Goal: Transaction & Acquisition: Purchase product/service

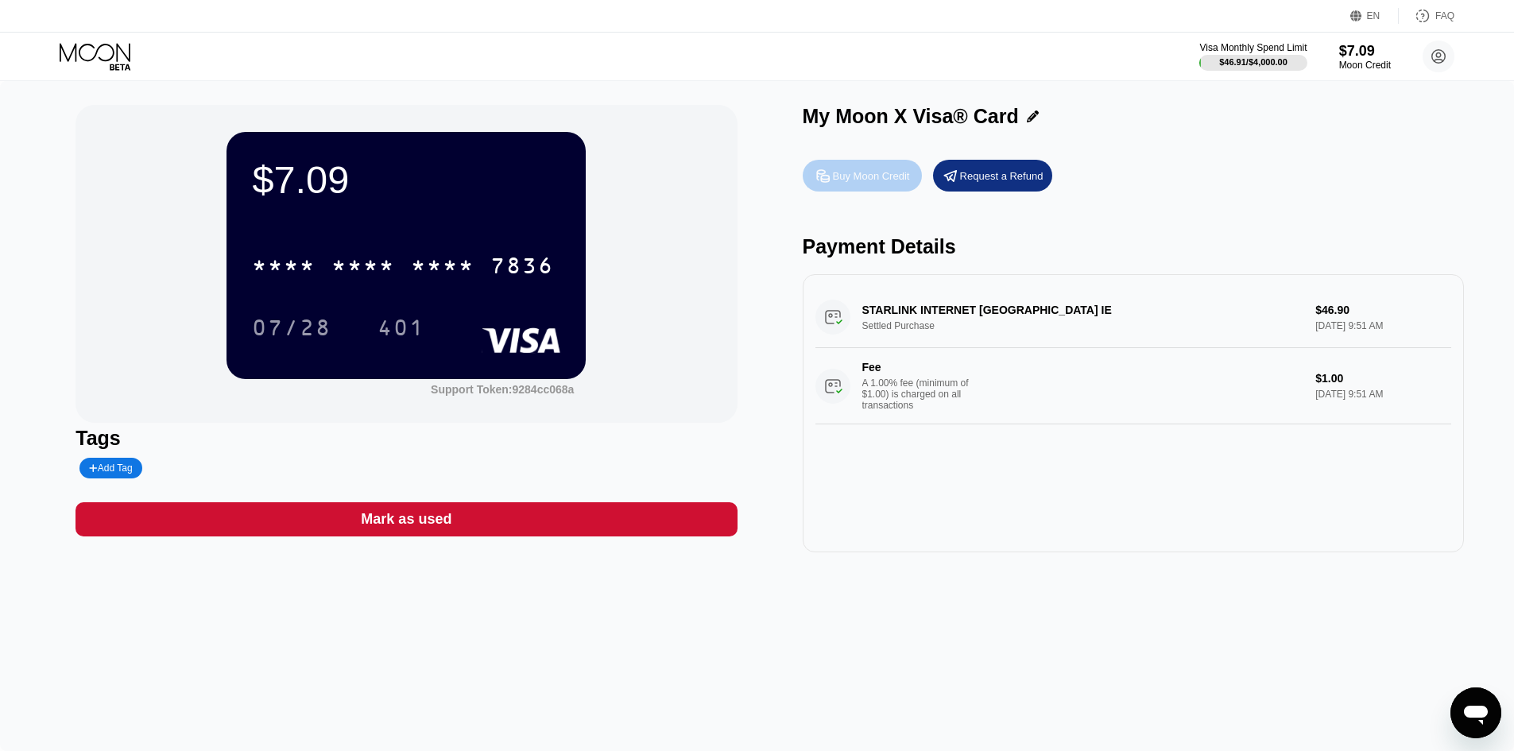
click at [859, 179] on div "Buy Moon Credit" at bounding box center [871, 176] width 77 height 14
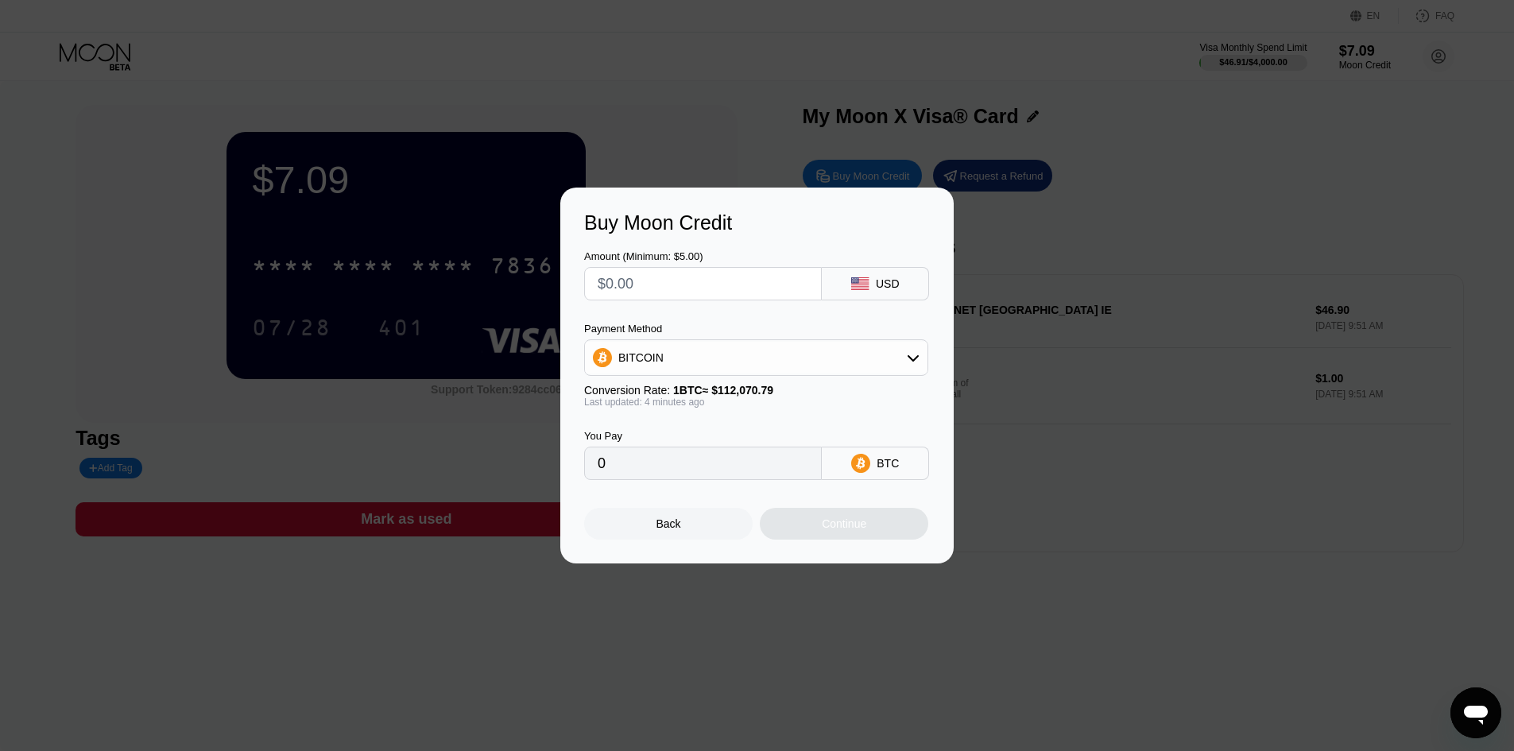
click at [639, 283] on input "text" at bounding box center [702, 284] width 211 height 32
type input "$5"
type input "0.00004467"
type input "$50"
type input "0.00044664"
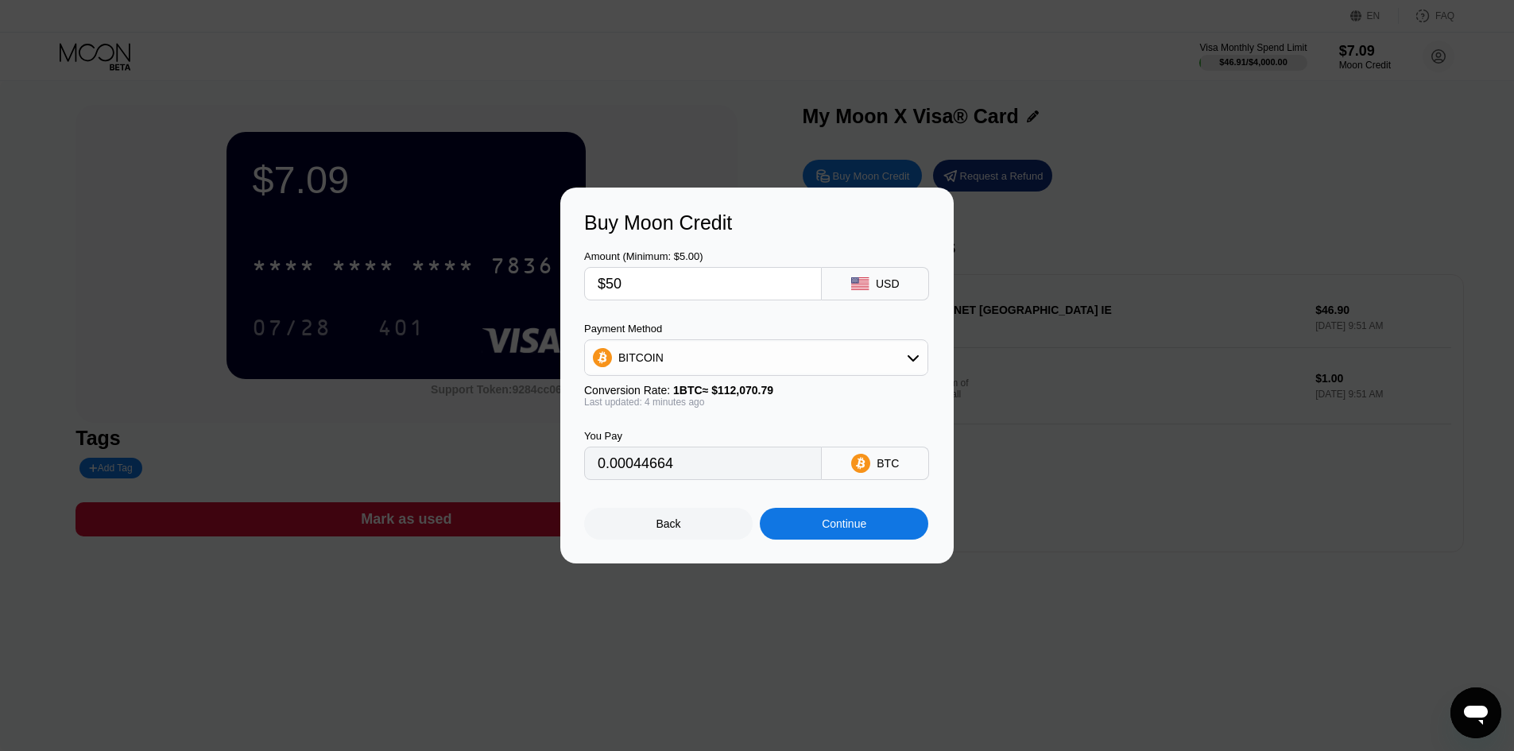
type input "$50"
click at [833, 368] on div "BITCOIN" at bounding box center [756, 358] width 342 height 32
click at [805, 395] on div "BITCOIN" at bounding box center [766, 401] width 300 height 13
click at [822, 523] on div "Continue" at bounding box center [844, 523] width 44 height 13
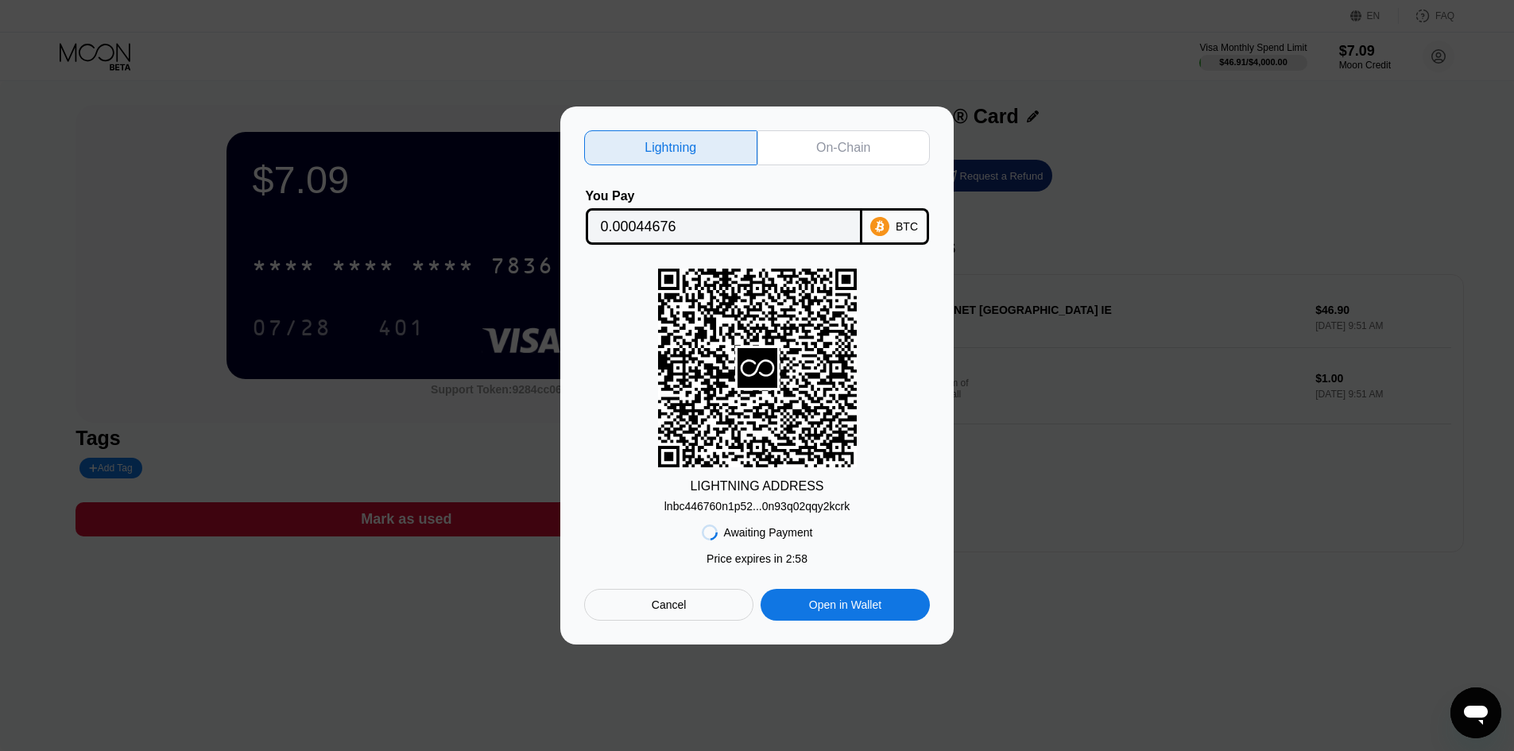
click at [799, 510] on div "lnbc446760n1p52...0n93q02qqy2kcrk" at bounding box center [757, 506] width 186 height 13
click at [715, 221] on input "0.00044676" at bounding box center [724, 227] width 246 height 32
click at [757, 506] on div "lnbc446760n1p52...0n93q02qqy2kcrk" at bounding box center [757, 506] width 186 height 13
click at [893, 230] on div "BTC" at bounding box center [895, 226] width 67 height 37
click at [636, 139] on div "Lightning" at bounding box center [670, 147] width 173 height 35
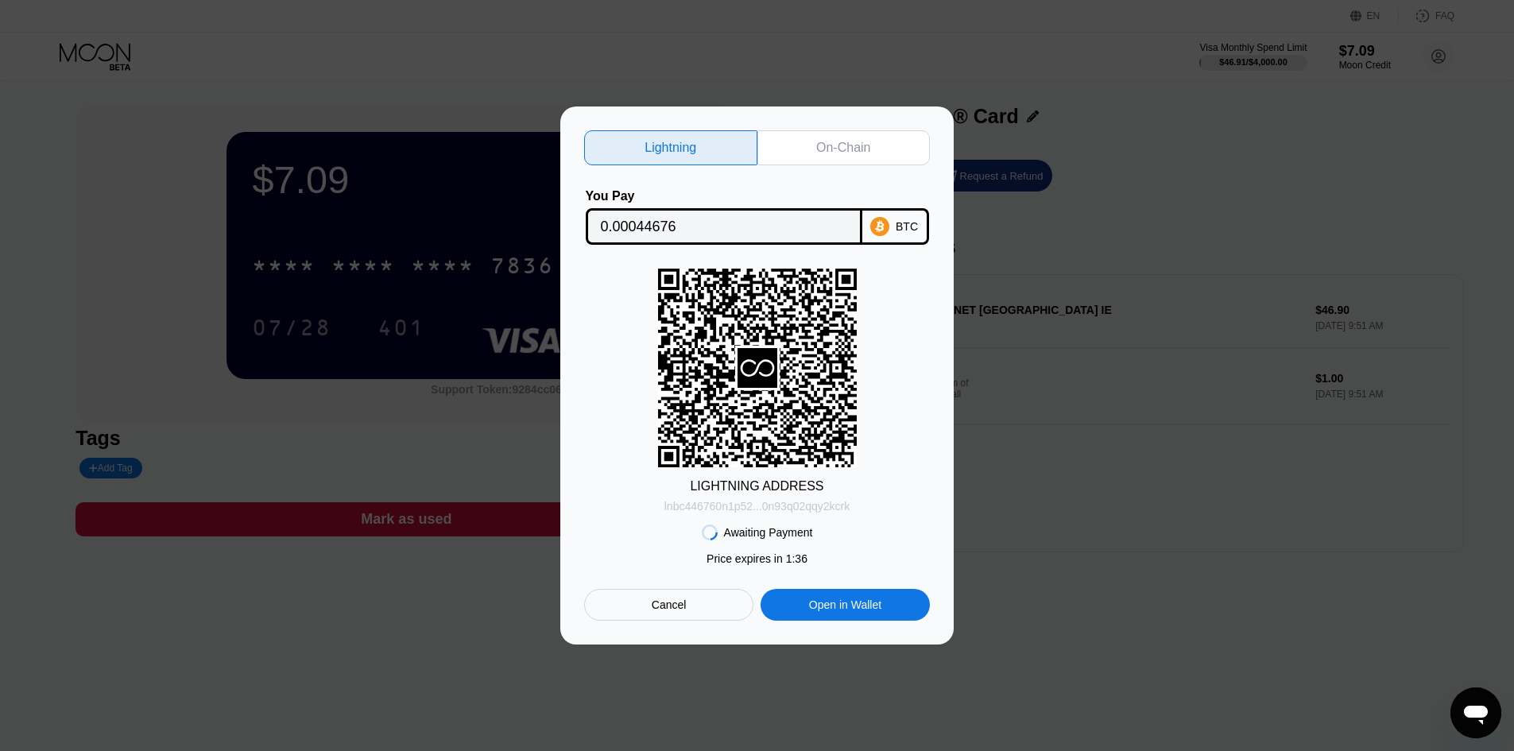
click at [776, 508] on div "lnbc446760n1p52...0n93q02qqy2kcrk" at bounding box center [757, 506] width 186 height 13
click at [686, 602] on div "Cancel" at bounding box center [668, 605] width 169 height 32
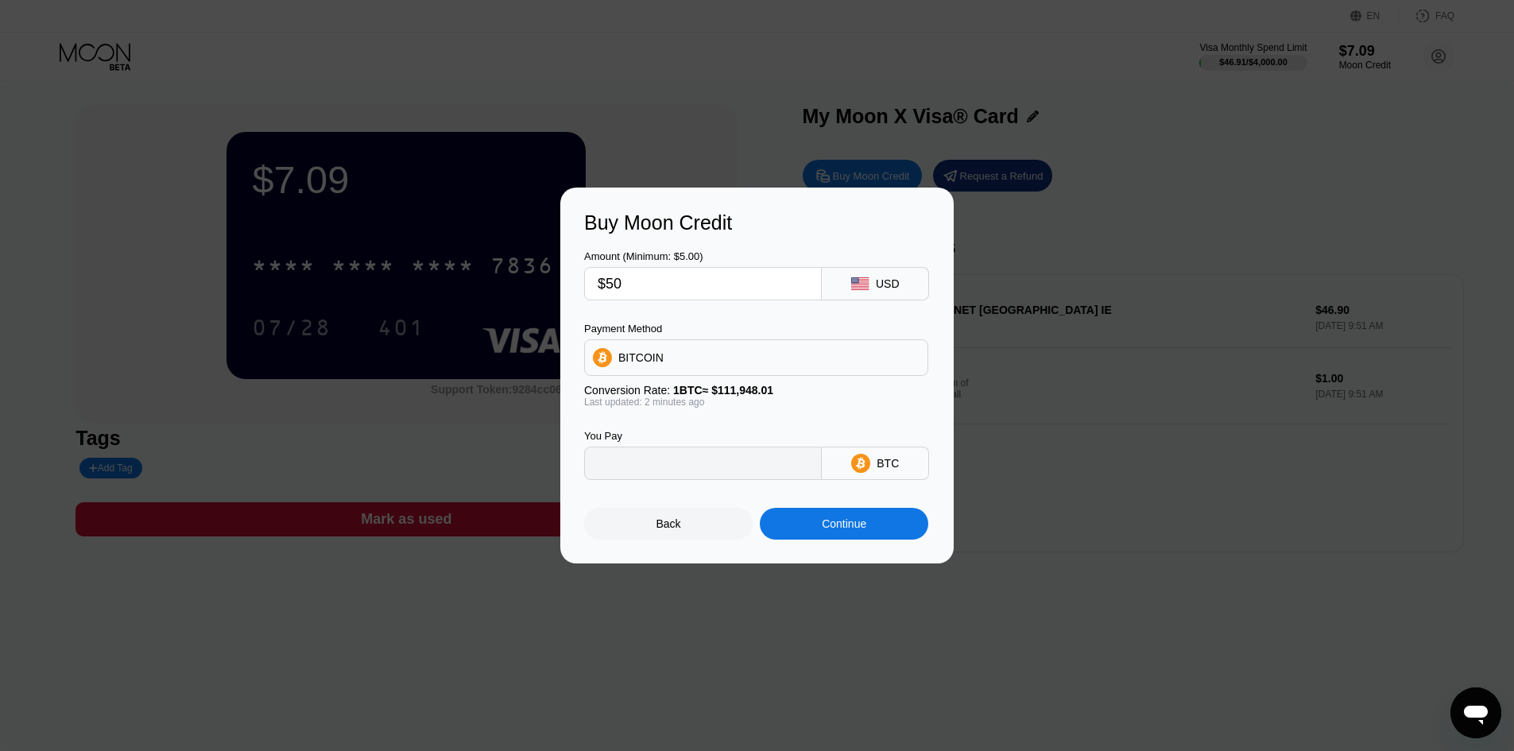
type input "0.00044664"
click at [686, 534] on div "Back" at bounding box center [668, 524] width 168 height 32
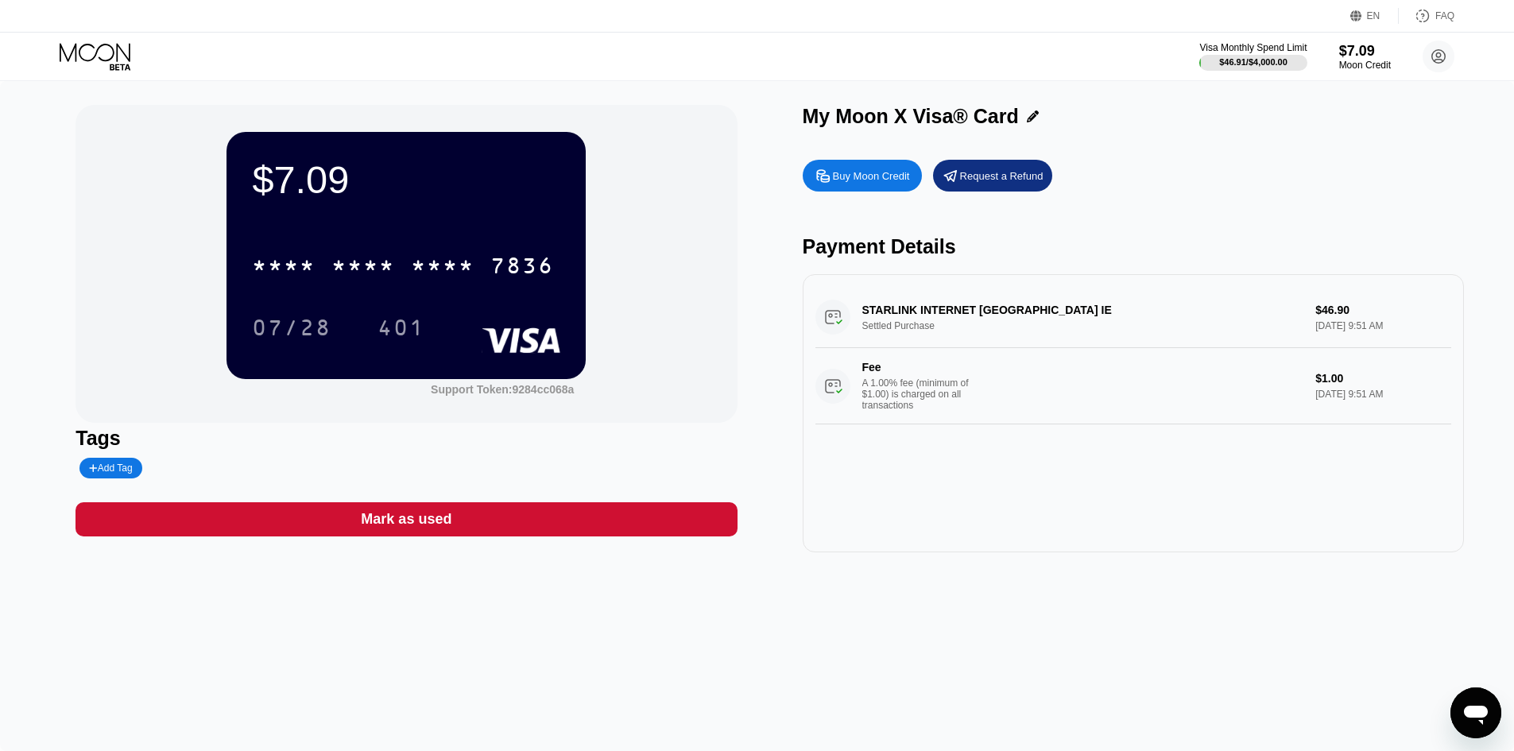
click at [884, 183] on div "Buy Moon Credit" at bounding box center [871, 176] width 77 height 14
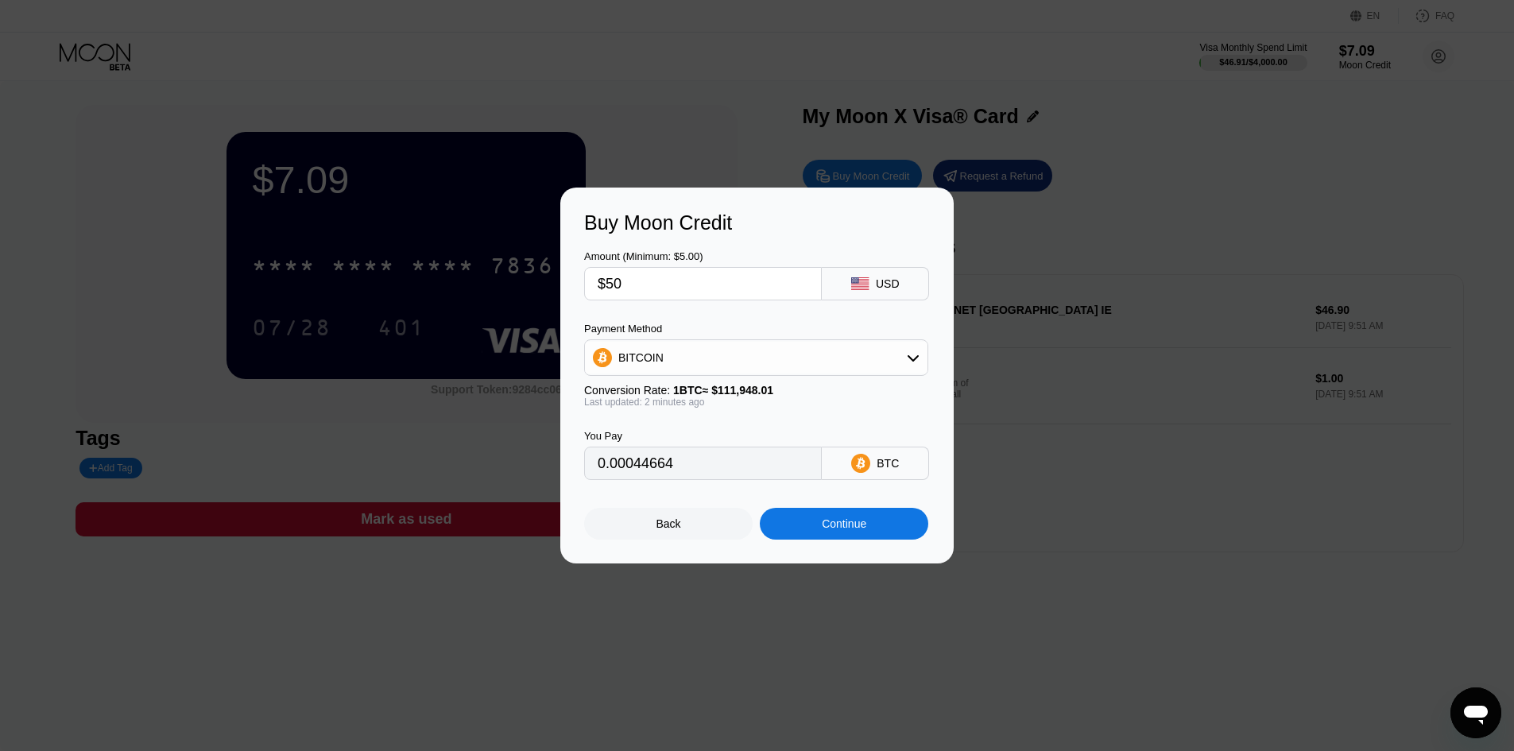
click at [838, 360] on div "BITCOIN" at bounding box center [756, 358] width 342 height 32
click at [787, 404] on div "BITCOIN" at bounding box center [766, 401] width 300 height 13
click at [832, 528] on div "Continue" at bounding box center [844, 523] width 44 height 13
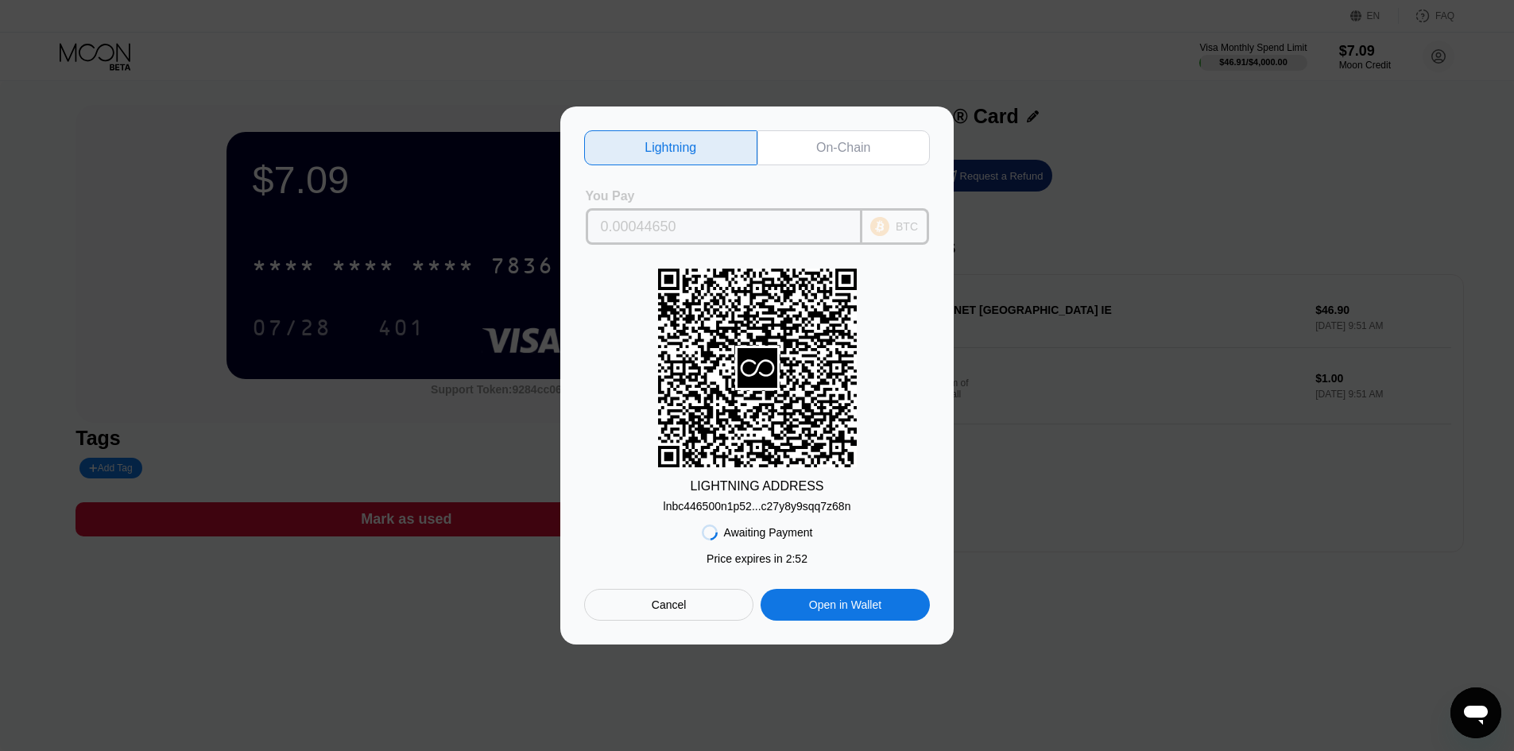
click at [889, 221] on icon at bounding box center [879, 226] width 19 height 19
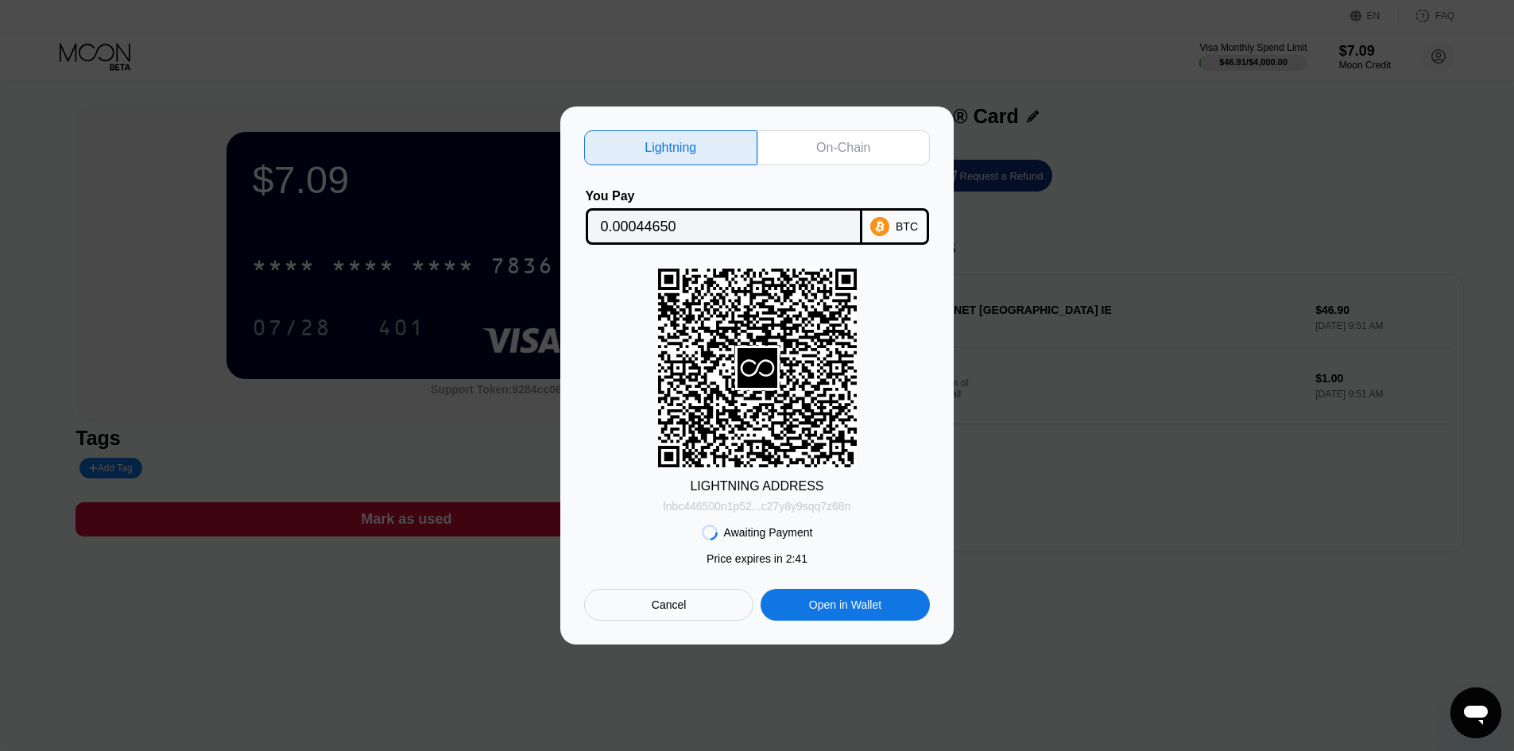
click at [801, 507] on div "lnbc446500n1p52...c27y8y9sqq7z68n" at bounding box center [757, 506] width 188 height 13
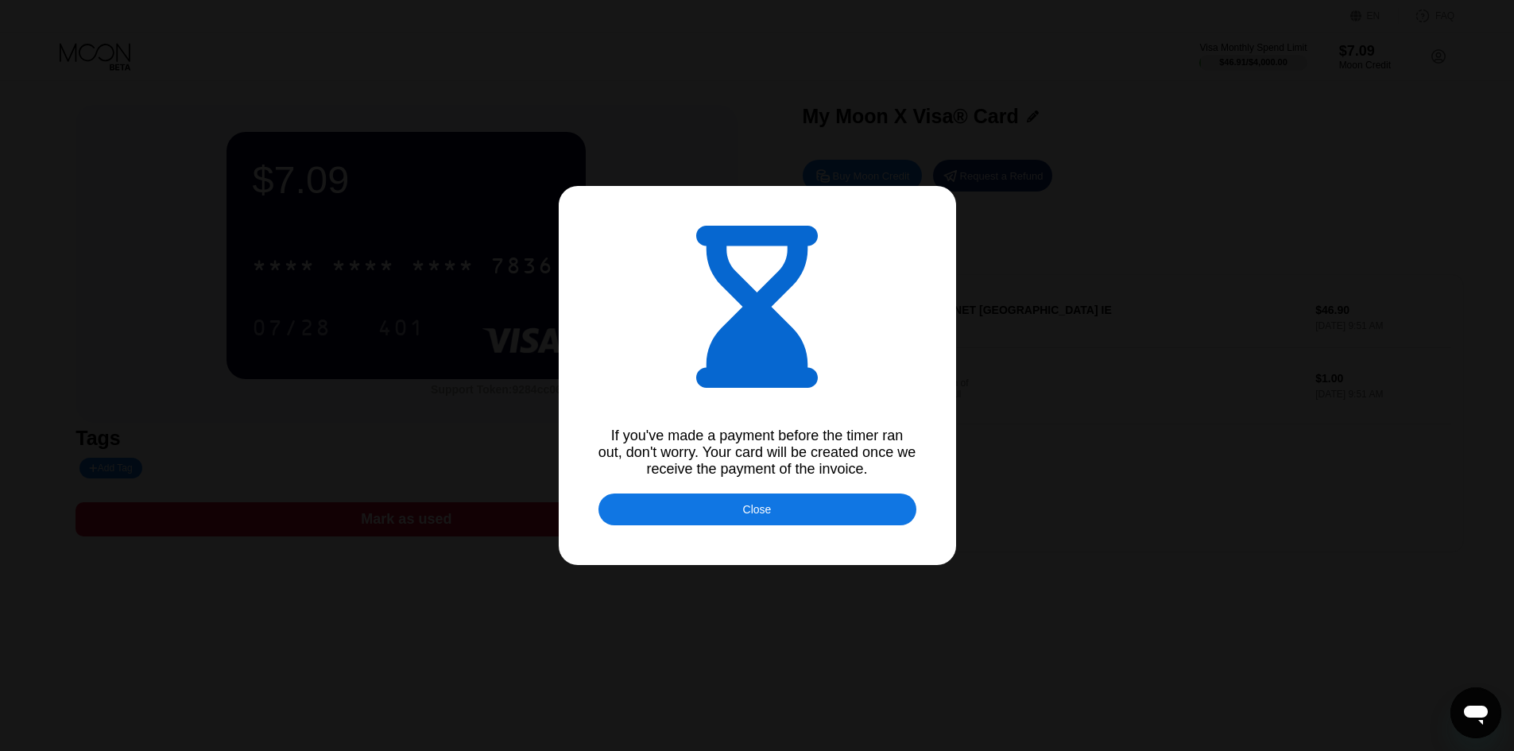
click at [713, 501] on div "Close" at bounding box center [757, 509] width 318 height 32
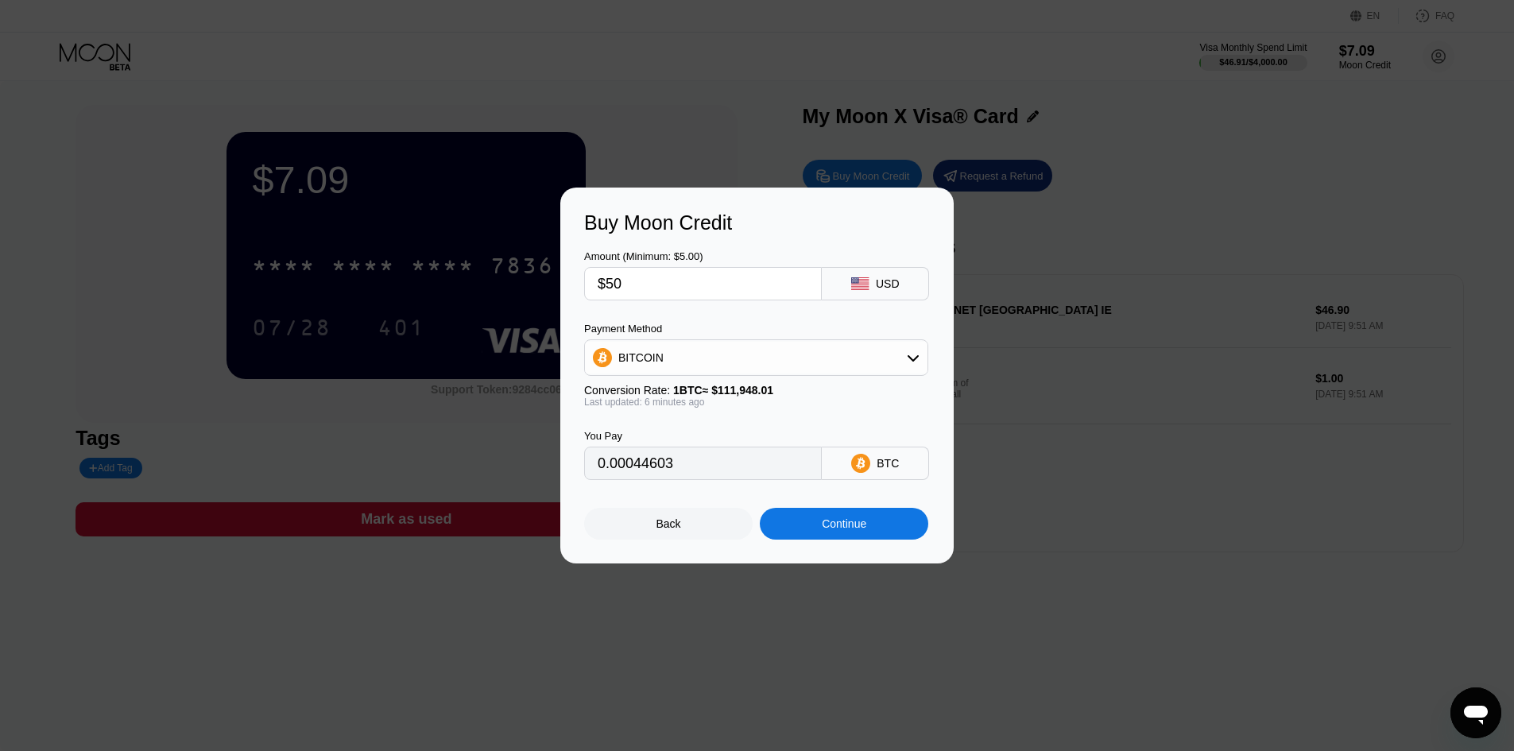
click at [703, 526] on div "Back" at bounding box center [668, 524] width 168 height 32
